Goal: Task Accomplishment & Management: Manage account settings

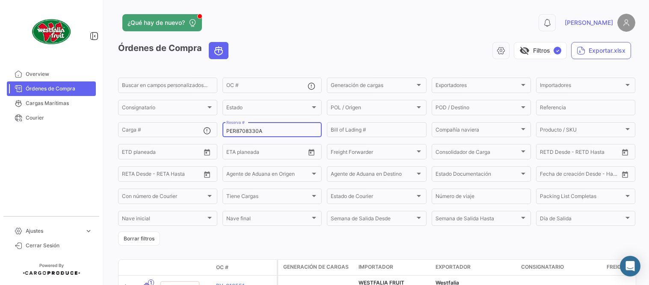
click at [250, 128] on input "PER8708330A" at bounding box center [272, 131] width 92 height 6
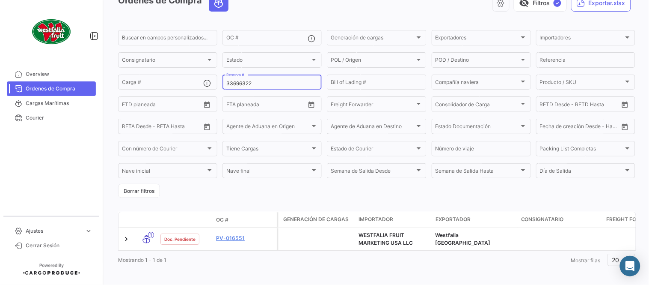
type input "33696322"
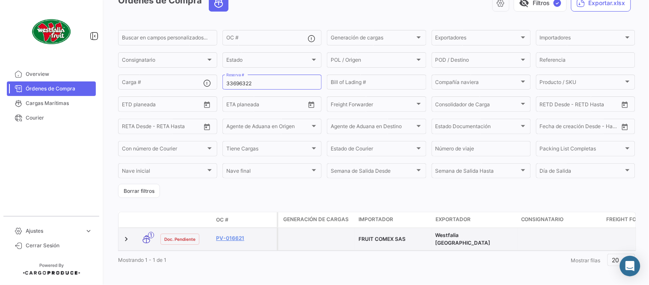
click at [235, 232] on datatable-body-cell "PV-016621" at bounding box center [245, 239] width 64 height 22
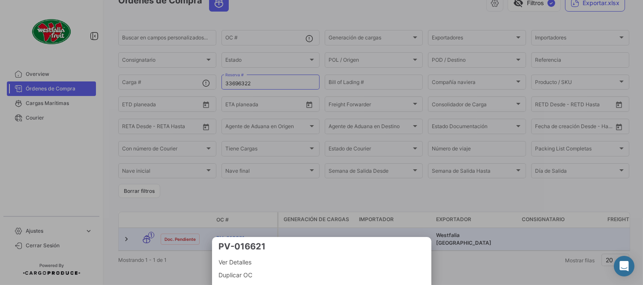
click at [234, 237] on mat-bottom-sheet-container "PV-016621 Ver Detalles Duplicar OC" at bounding box center [321, 261] width 219 height 48
click at [232, 211] on div at bounding box center [321, 142] width 643 height 285
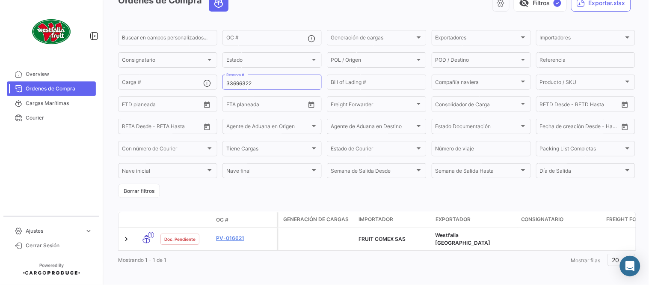
click at [229, 237] on link "PV-016621" at bounding box center [244, 238] width 57 height 8
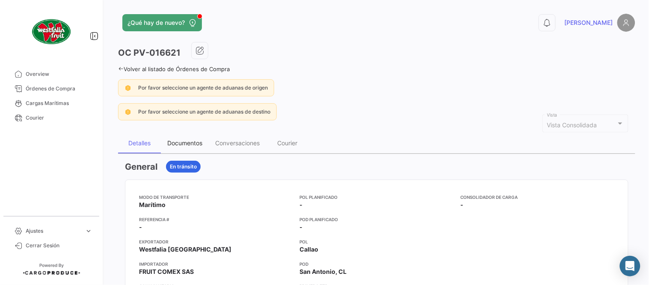
click at [183, 138] on div "Documentos" at bounding box center [185, 143] width 48 height 21
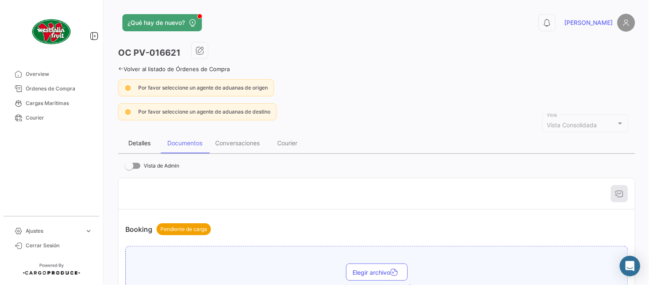
click at [147, 137] on div "Detalles" at bounding box center [139, 143] width 43 height 21
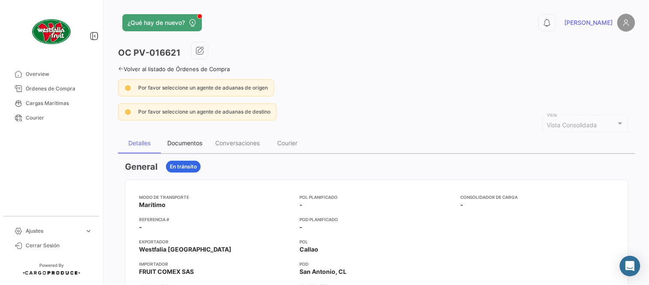
click at [183, 139] on div "Documentos" at bounding box center [184, 142] width 35 height 7
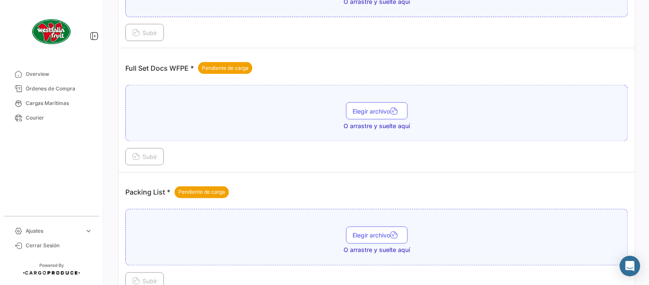
scroll to position [345, 0]
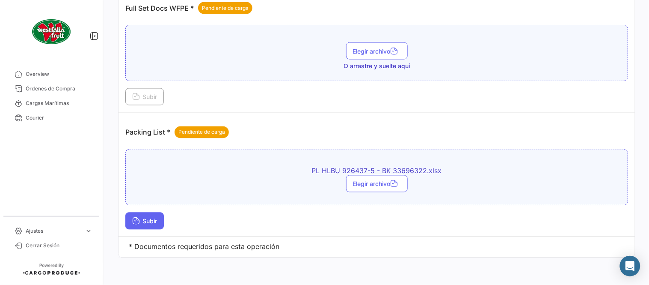
click at [148, 221] on span "Subir" at bounding box center [144, 220] width 25 height 7
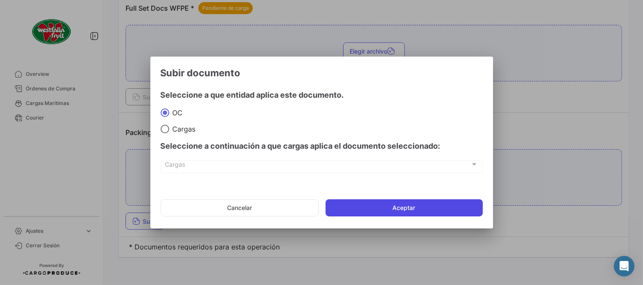
click at [363, 212] on button "Aceptar" at bounding box center [403, 207] width 157 height 17
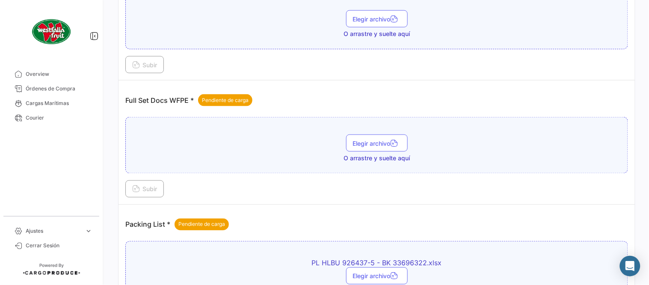
scroll to position [250, 0]
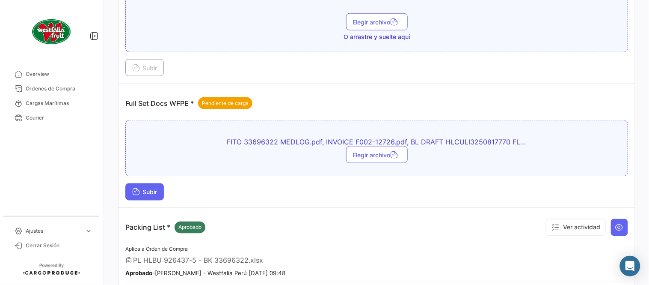
click at [149, 194] on span "Subir" at bounding box center [144, 191] width 25 height 7
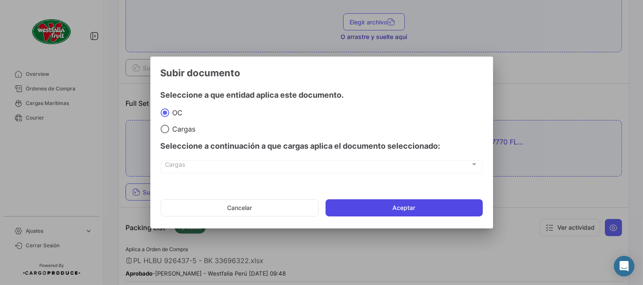
click at [372, 205] on button "Aceptar" at bounding box center [403, 207] width 157 height 17
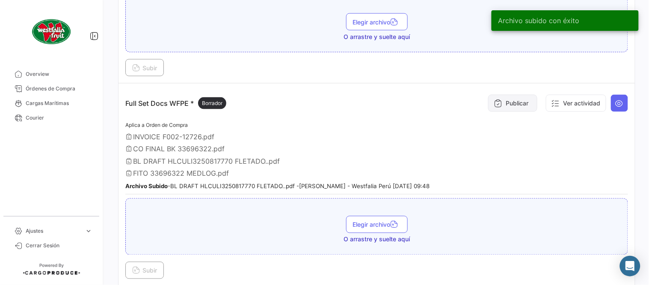
click at [512, 101] on button "Publicar" at bounding box center [512, 103] width 49 height 17
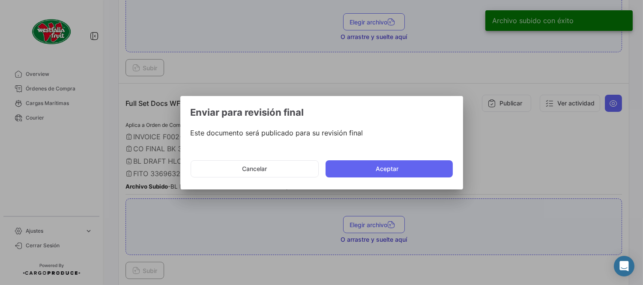
click at [375, 178] on mat-dialog-actions "Cancelar Aceptar" at bounding box center [321, 168] width 262 height 29
click at [384, 169] on button "Aceptar" at bounding box center [388, 168] width 127 height 17
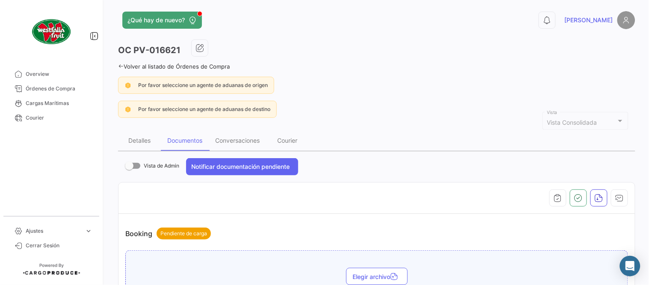
scroll to position [0, 0]
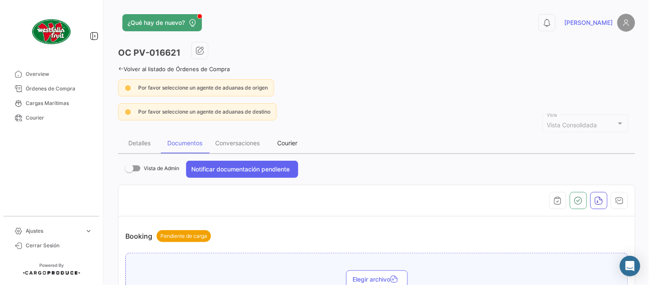
click at [285, 137] on div "Courier" at bounding box center [287, 143] width 43 height 21
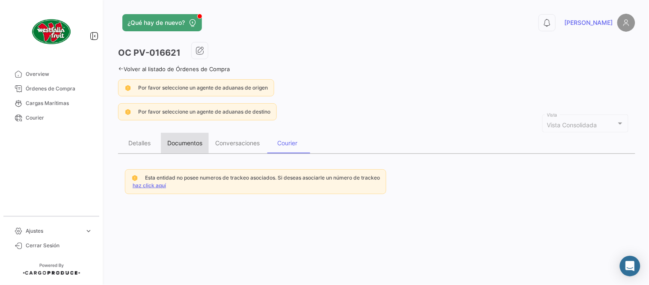
click at [177, 145] on div "Documentos" at bounding box center [184, 142] width 35 height 7
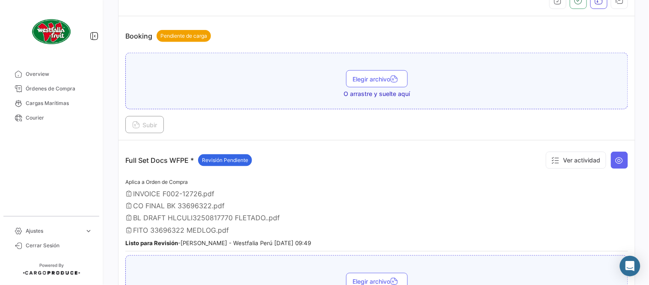
scroll to position [95, 0]
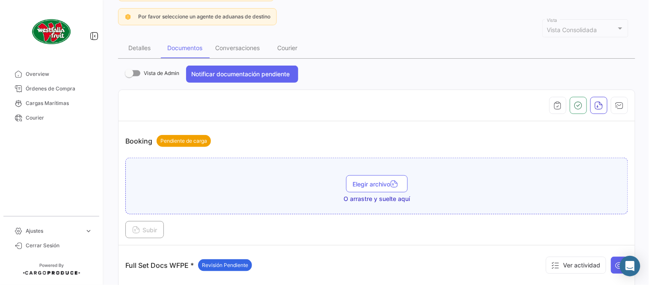
click at [310, 45] on div "Detalles Documentos Conversaciones Courier" at bounding box center [377, 48] width 518 height 21
click at [298, 45] on div "Courier" at bounding box center [288, 47] width 20 height 7
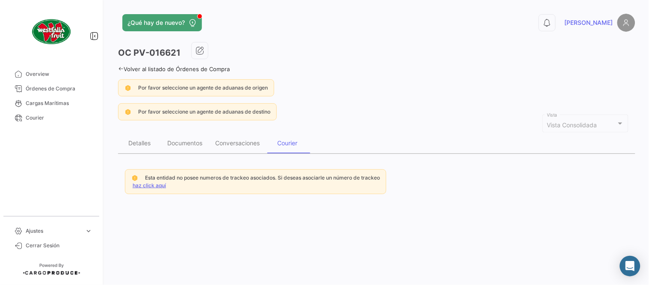
click at [153, 185] on link "haz click aquí" at bounding box center [149, 185] width 33 height 6
click at [150, 186] on link "haz click aquí" at bounding box center [149, 185] width 33 height 6
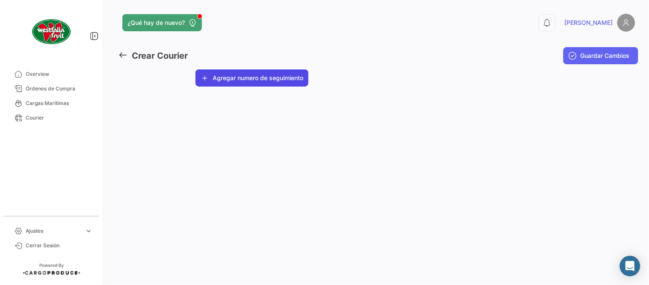
click at [242, 84] on button "Agregar numero de seguimiento" at bounding box center [252, 77] width 113 height 17
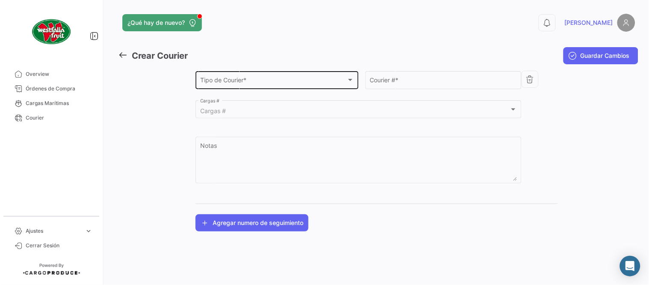
click at [234, 82] on span "Tipo de Courier *" at bounding box center [273, 81] width 146 height 7
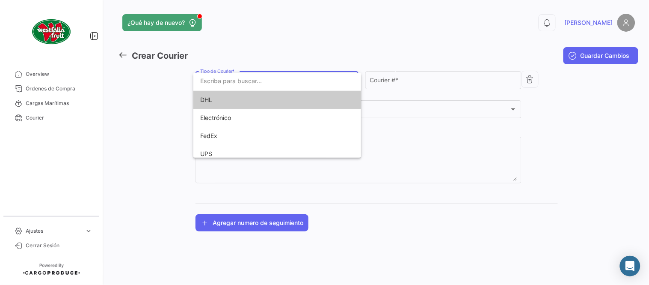
click at [232, 99] on span "DHL" at bounding box center [260, 100] width 120 height 18
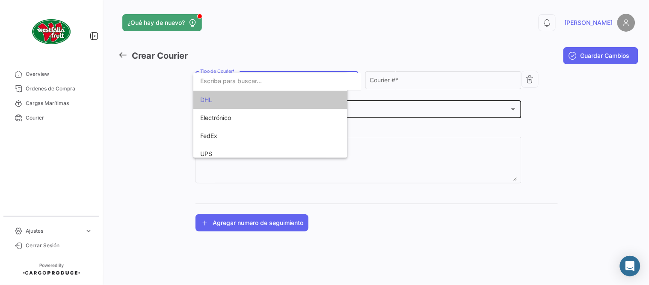
click at [236, 113] on div "Cargas #" at bounding box center [355, 110] width 310 height 7
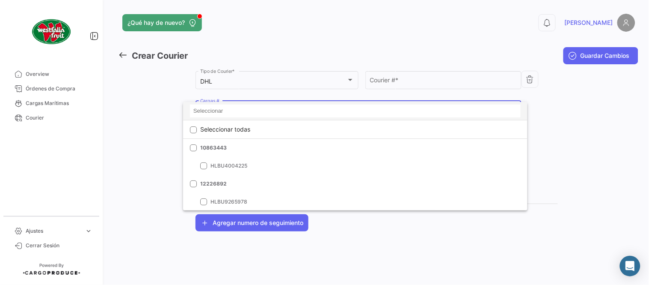
click at [233, 113] on input at bounding box center [355, 110] width 331 height 13
paste input "33696322"
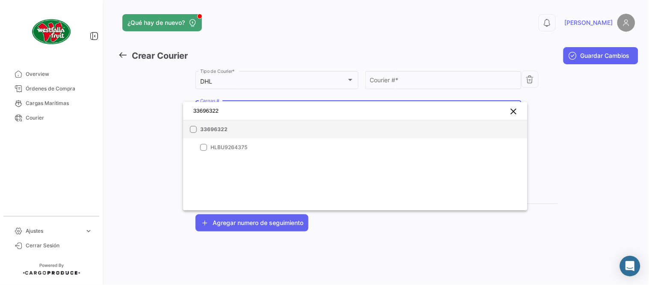
type input "33696322"
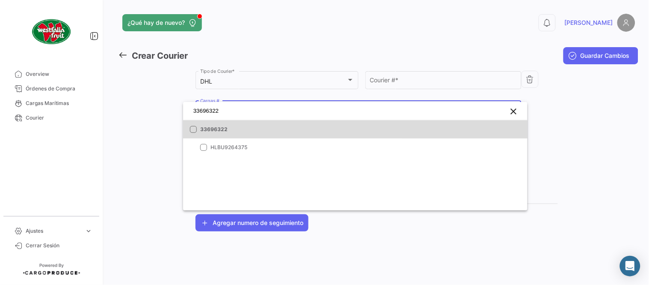
click at [221, 131] on span "33696322" at bounding box center [260, 129] width 120 height 8
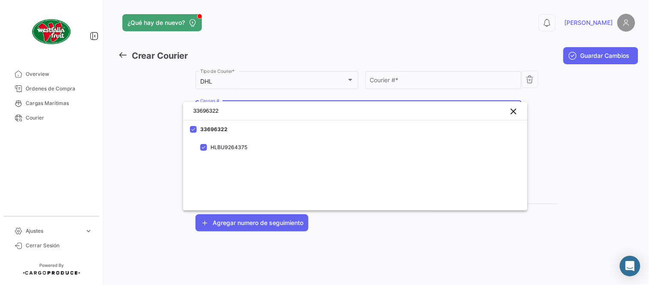
click at [405, 78] on div at bounding box center [324, 142] width 649 height 285
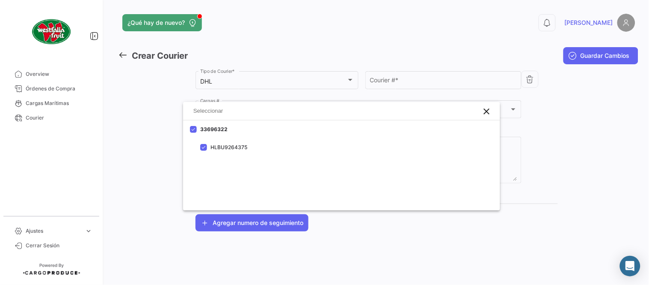
click at [405, 78] on input "Courier # *" at bounding box center [443, 81] width 147 height 7
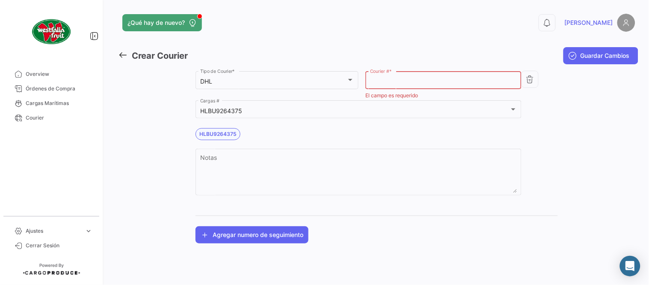
paste input "3655413403"
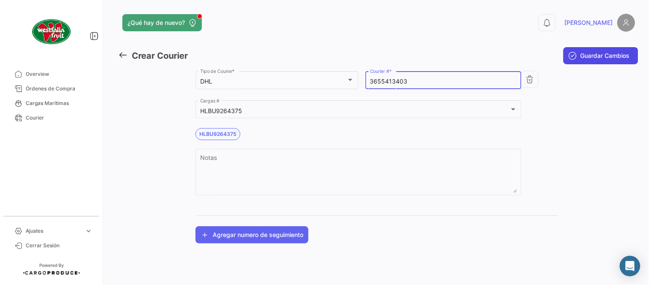
type input "3655413403"
click at [600, 57] on span "Guardar Cambios" at bounding box center [605, 55] width 49 height 9
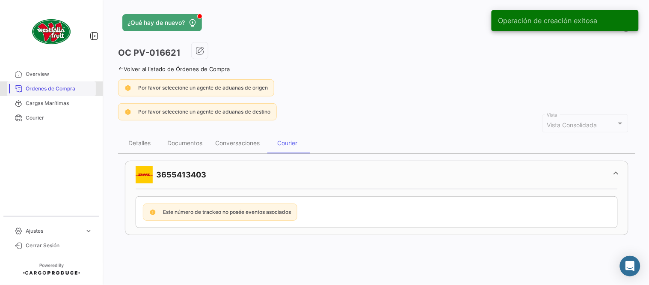
click at [64, 89] on span "Órdenes de Compra" at bounding box center [59, 89] width 67 height 8
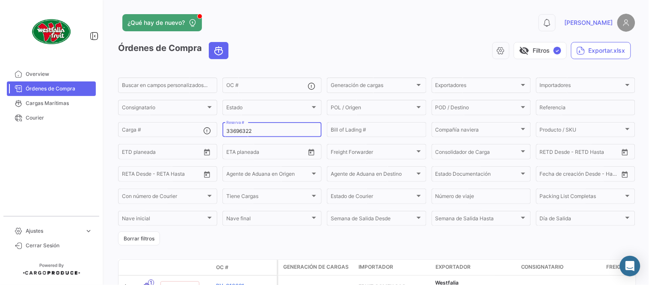
click at [245, 129] on input "33696322" at bounding box center [272, 131] width 92 height 6
paste input "LMM0541060"
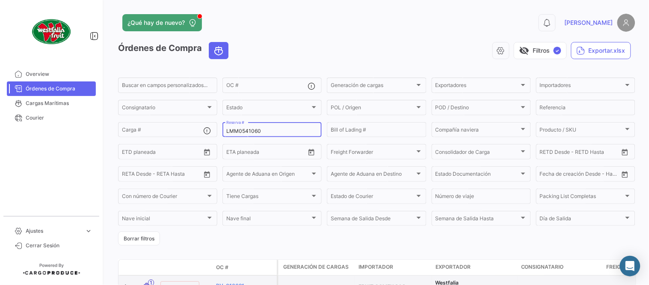
type input "LMM0541060"
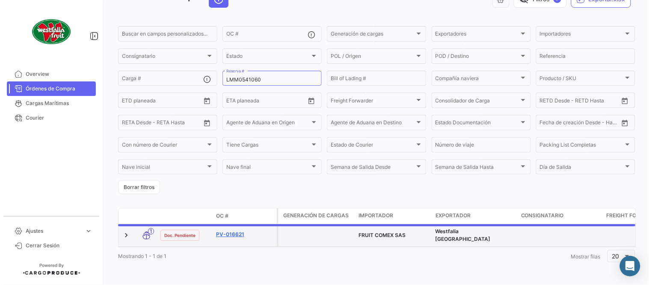
scroll to position [55, 0]
click at [227, 230] on link "PV-016621" at bounding box center [244, 234] width 57 height 8
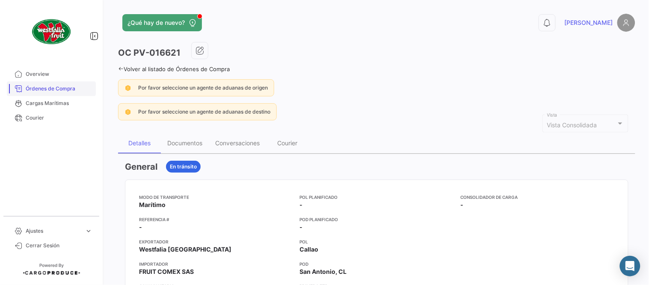
click at [60, 88] on span "Órdenes de Compra" at bounding box center [59, 89] width 67 height 8
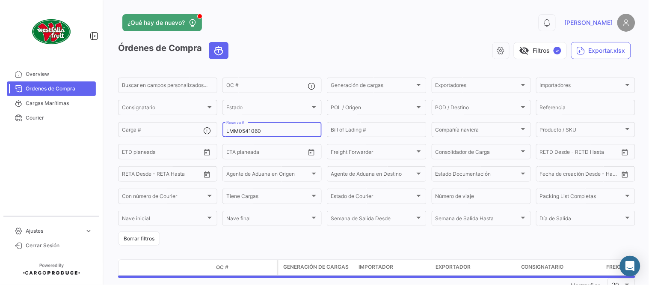
click at [257, 133] on input "LMM0541060" at bounding box center [272, 131] width 92 height 6
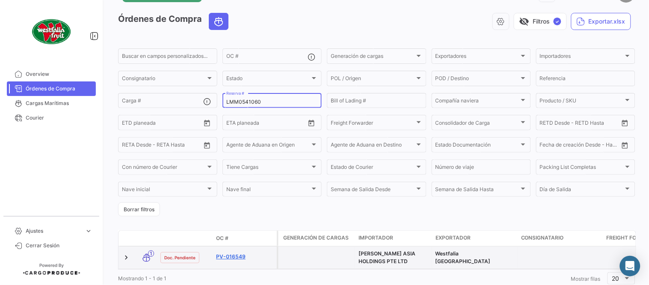
scroll to position [58, 0]
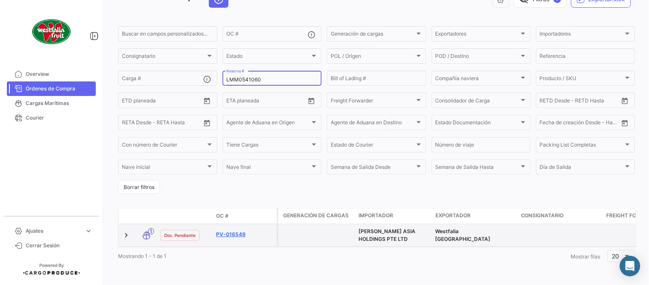
click at [240, 230] on link "PV-016549" at bounding box center [244, 234] width 57 height 8
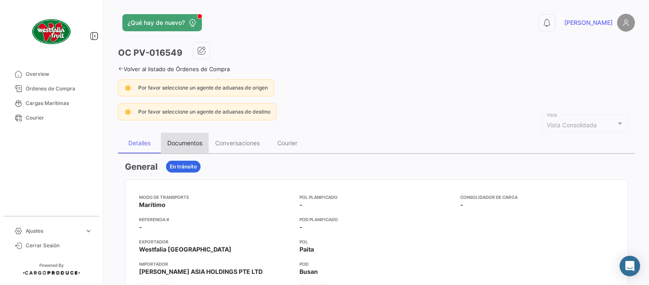
click at [178, 149] on div "Documentos" at bounding box center [185, 143] width 48 height 21
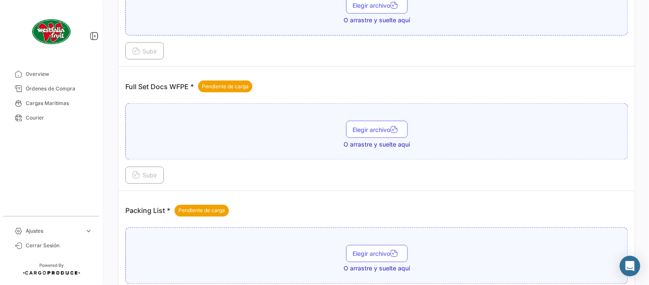
scroll to position [345, 0]
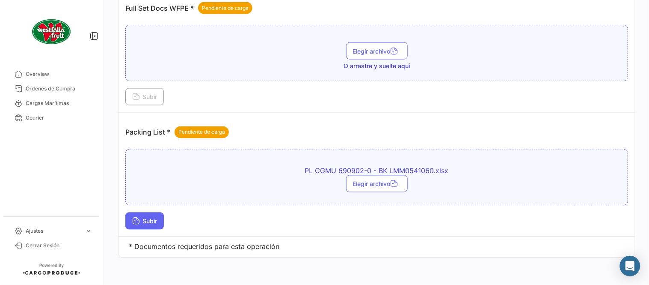
click at [149, 225] on button "Subir" at bounding box center [144, 220] width 39 height 17
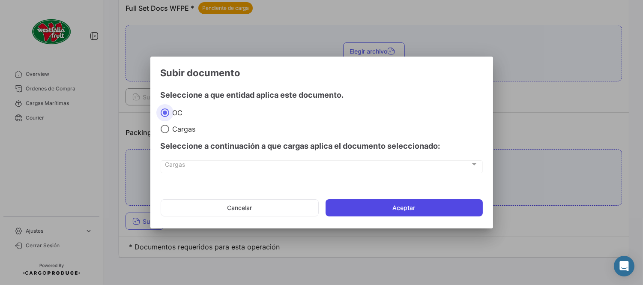
click at [332, 207] on button "Aceptar" at bounding box center [403, 207] width 157 height 17
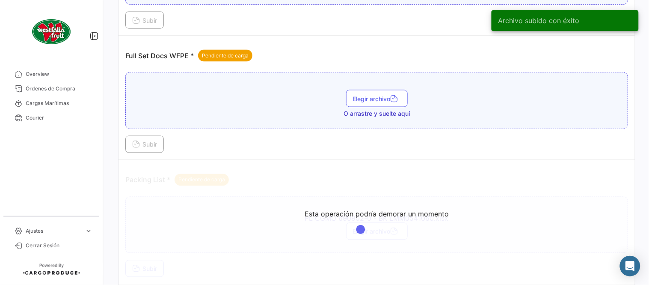
scroll to position [250, 0]
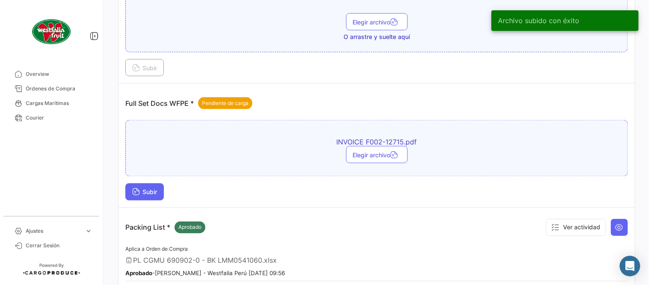
click at [161, 185] on button "Subir" at bounding box center [144, 191] width 39 height 17
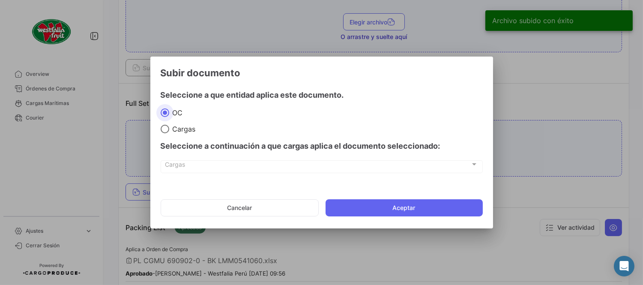
click at [382, 216] on mat-dialog-actions "Cancelar Aceptar" at bounding box center [322, 207] width 322 height 29
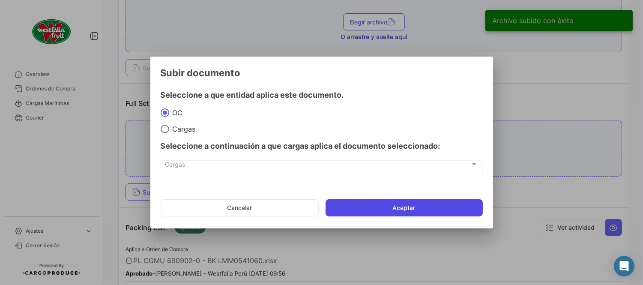
click at [381, 210] on button "Aceptar" at bounding box center [403, 207] width 157 height 17
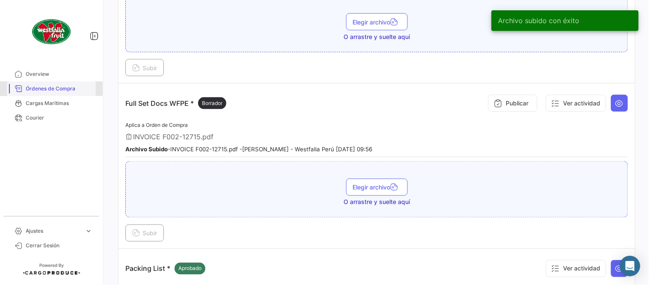
click at [54, 85] on span "Órdenes de Compra" at bounding box center [59, 89] width 67 height 8
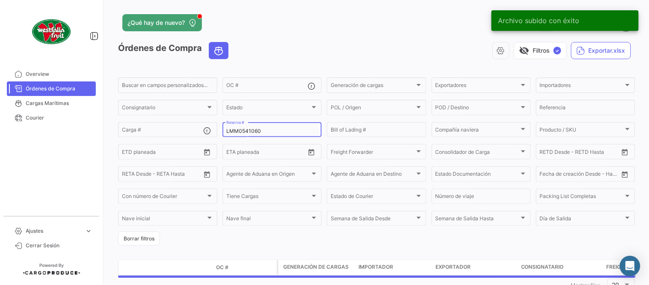
click at [252, 131] on input "LMM0541060" at bounding box center [272, 131] width 92 height 6
paste input "PER8707645A"
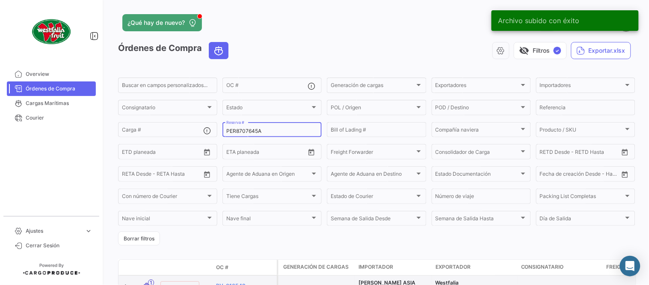
type input "PER8707645A"
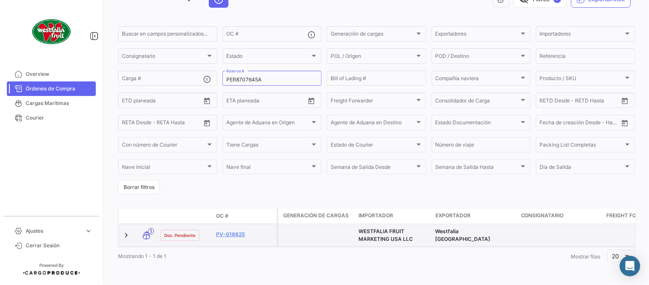
scroll to position [58, 0]
click at [232, 230] on link "PV-016625" at bounding box center [244, 234] width 57 height 8
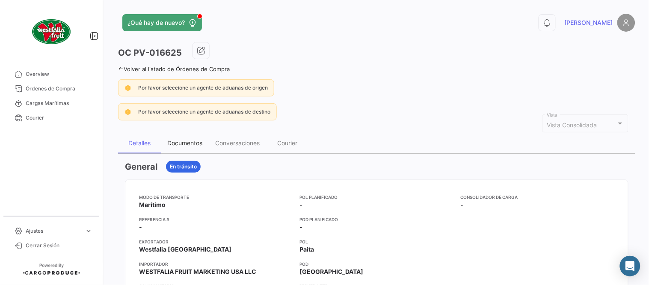
click at [173, 151] on div "Documentos" at bounding box center [185, 143] width 48 height 21
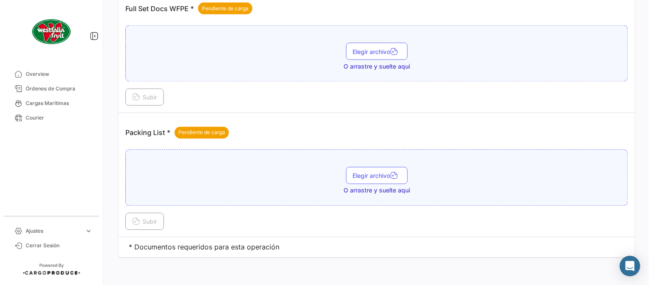
scroll to position [345, 0]
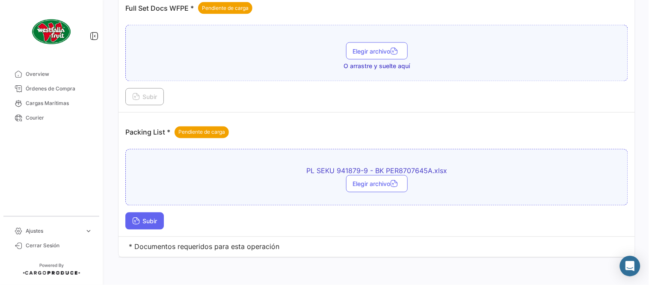
click at [153, 219] on span "Subir" at bounding box center [144, 220] width 25 height 7
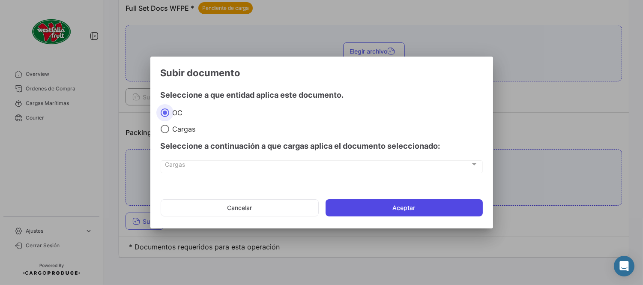
click at [337, 205] on button "Aceptar" at bounding box center [403, 207] width 157 height 17
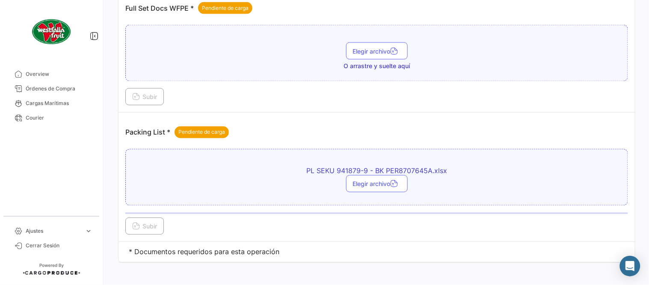
scroll to position [250, 0]
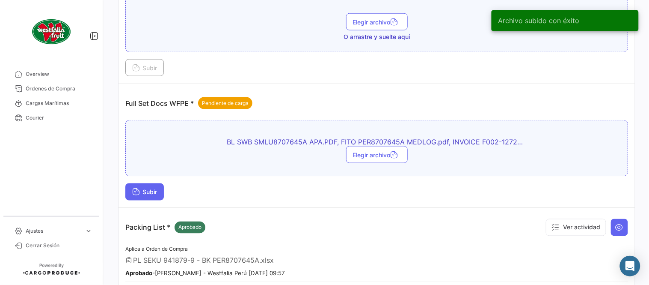
click at [152, 196] on button "Subir" at bounding box center [144, 191] width 39 height 17
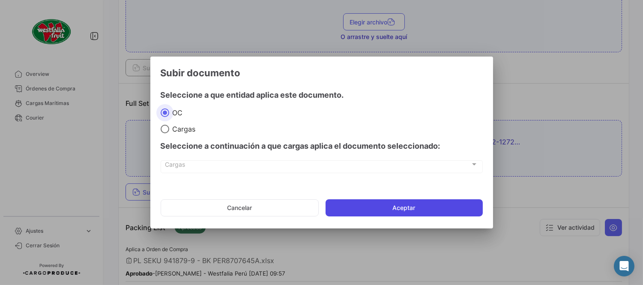
click at [378, 213] on button "Aceptar" at bounding box center [403, 207] width 157 height 17
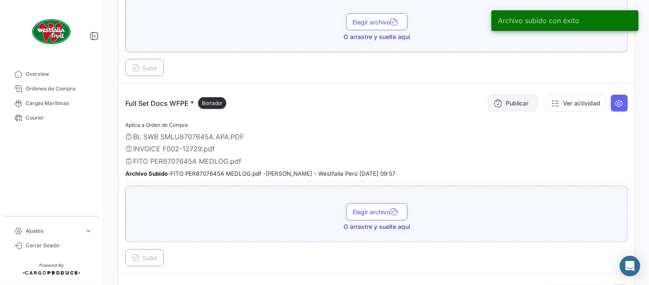
click at [503, 109] on button "Publicar" at bounding box center [512, 103] width 49 height 17
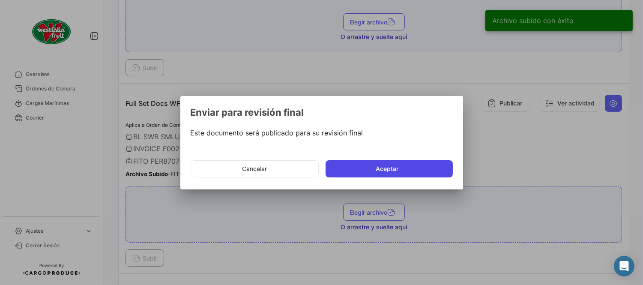
click at [374, 172] on button "Aceptar" at bounding box center [388, 168] width 127 height 17
